Goal: Task Accomplishment & Management: Manage account settings

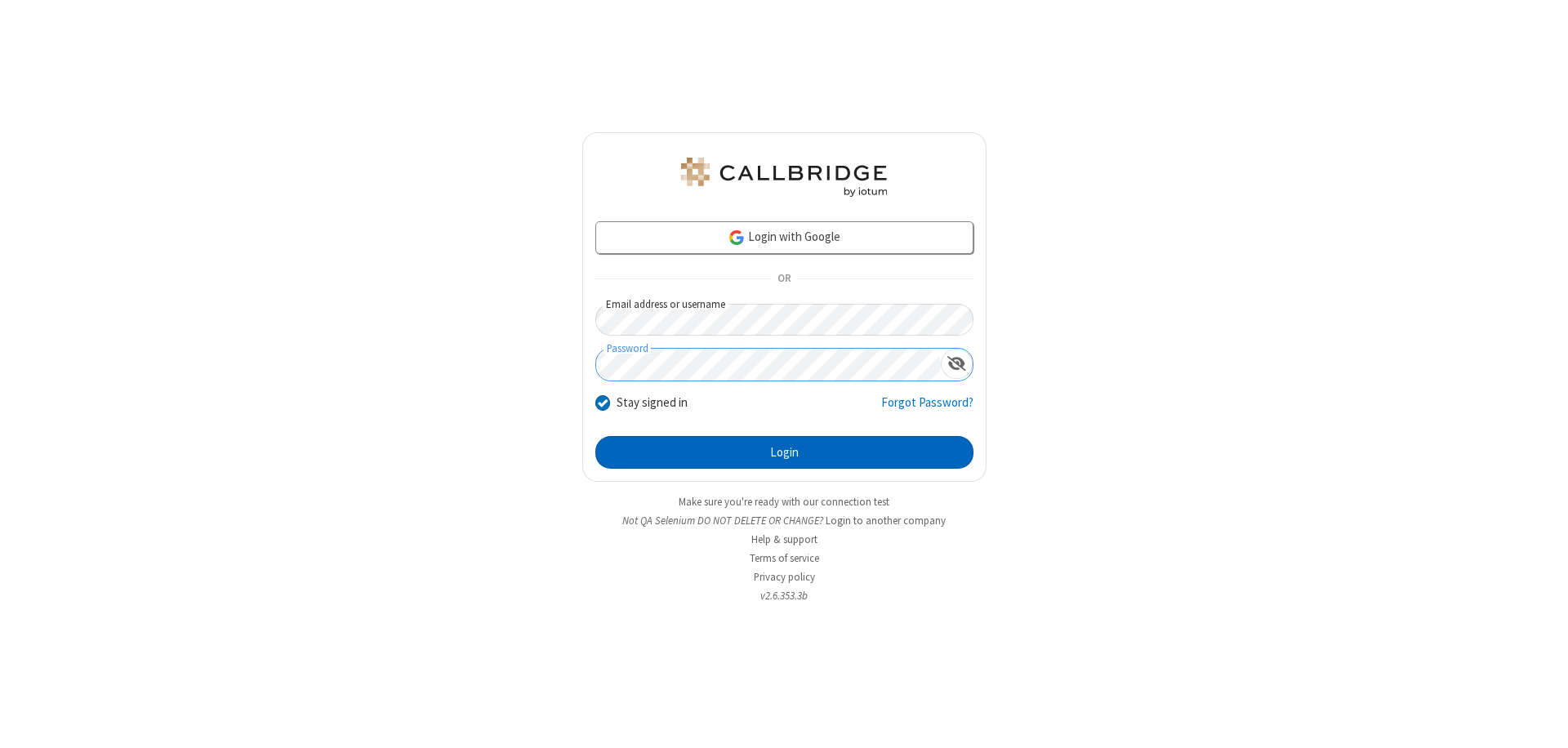
click at [784, 452] on button "Login" at bounding box center [784, 452] width 378 height 33
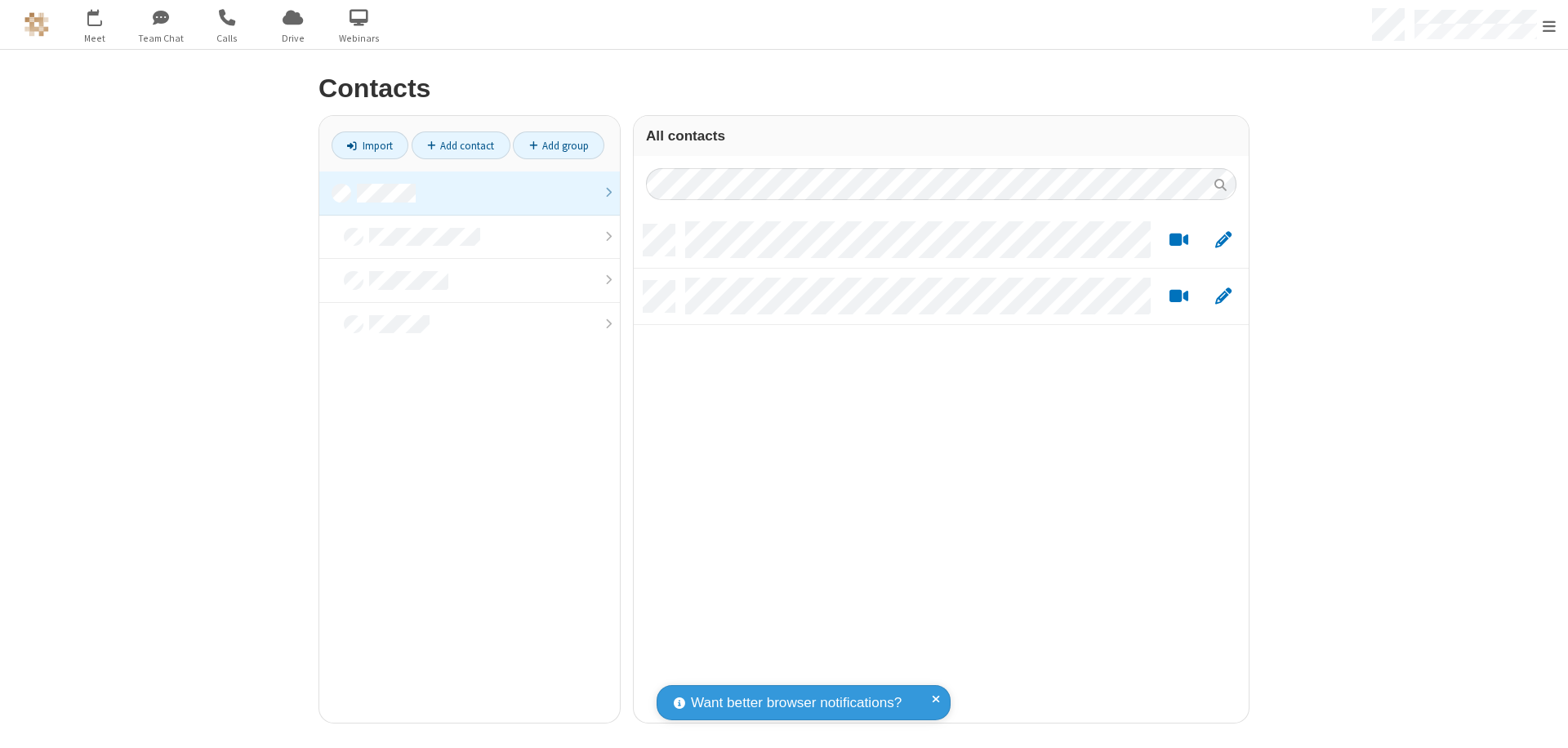
click at [470, 192] on link at bounding box center [469, 193] width 301 height 44
click at [460, 146] on link "Add contact" at bounding box center [461, 146] width 99 height 28
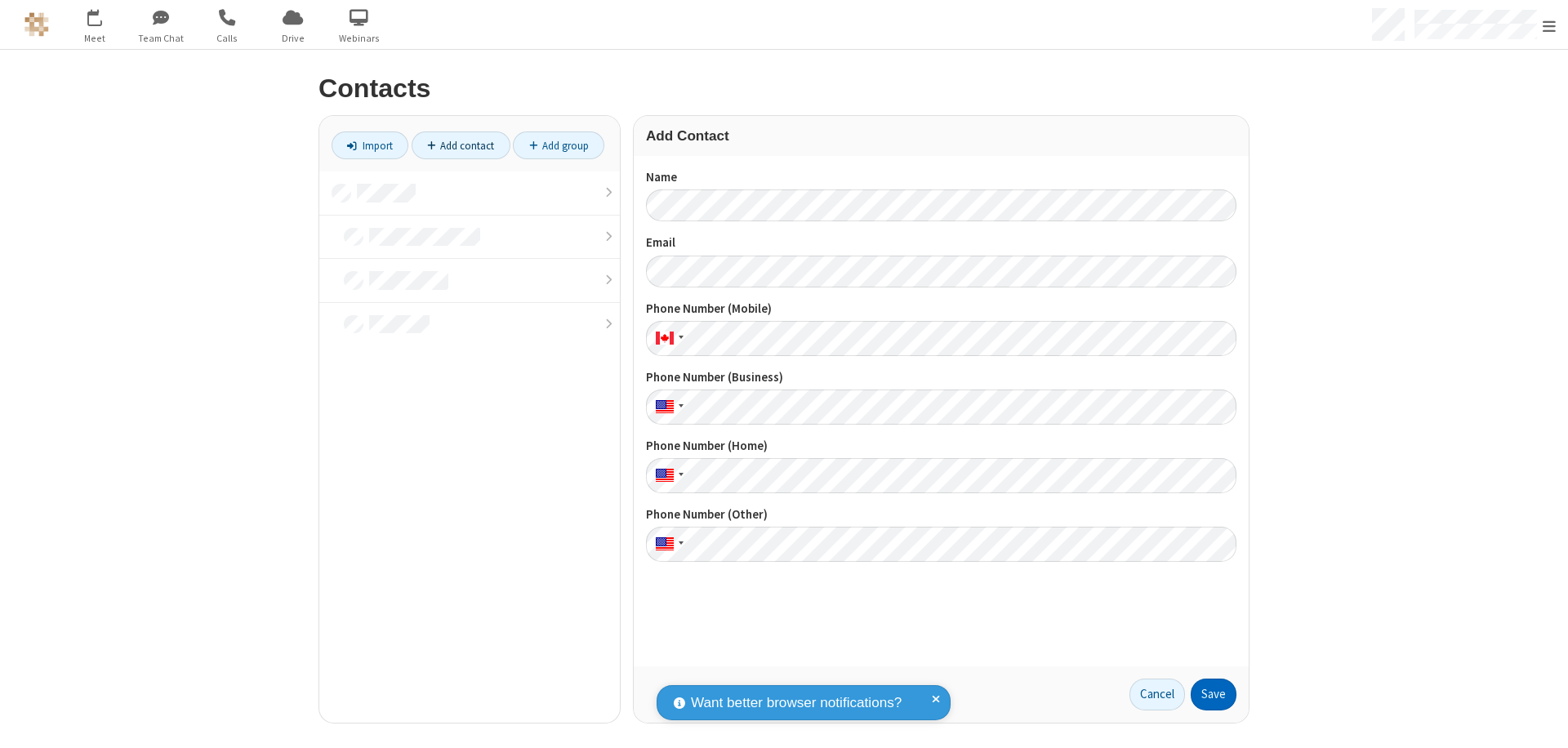
click at [1213, 694] on button "Save" at bounding box center [1213, 695] width 46 height 33
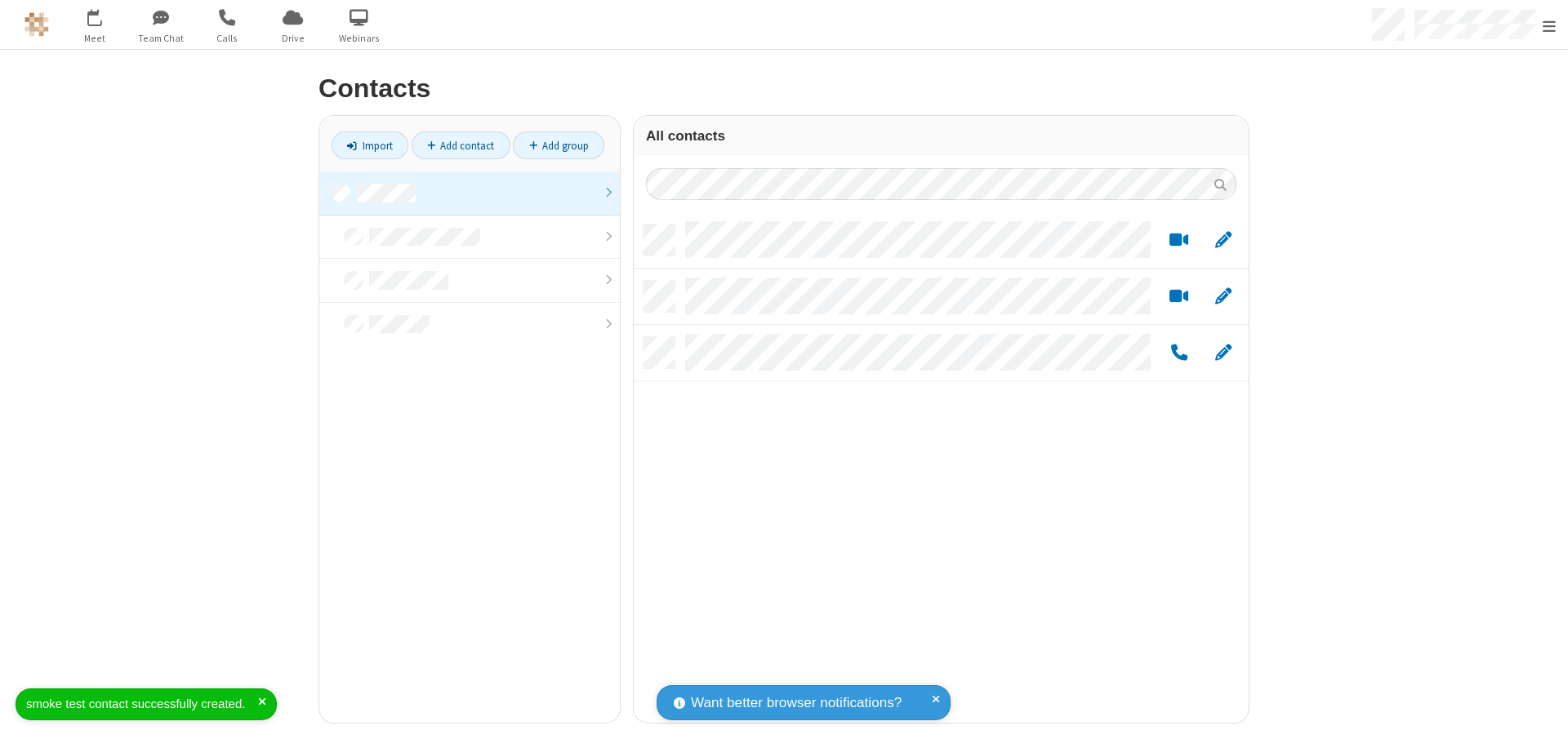
scroll to position [498, 602]
click at [460, 146] on link "Add contact" at bounding box center [461, 146] width 99 height 28
